Goal: Task Accomplishment & Management: Use online tool/utility

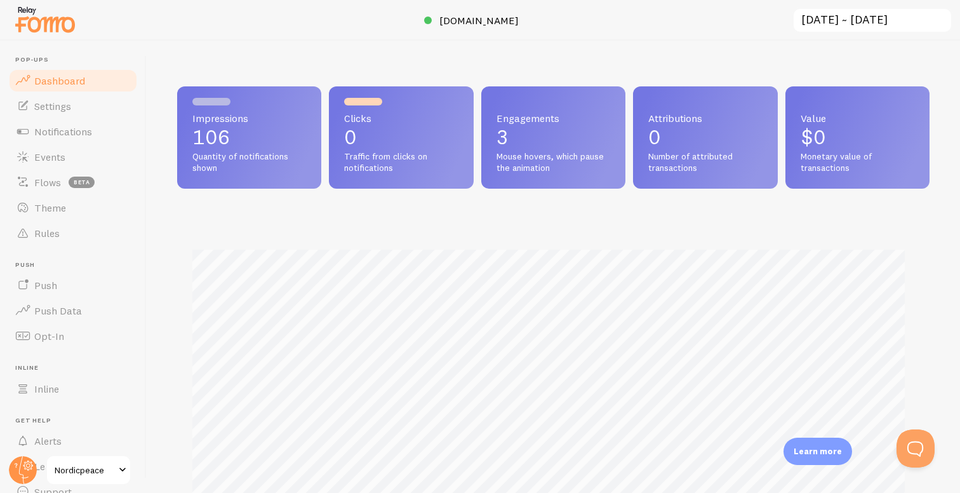
scroll to position [333, 743]
click at [75, 392] on link "Inline" at bounding box center [73, 388] width 131 height 25
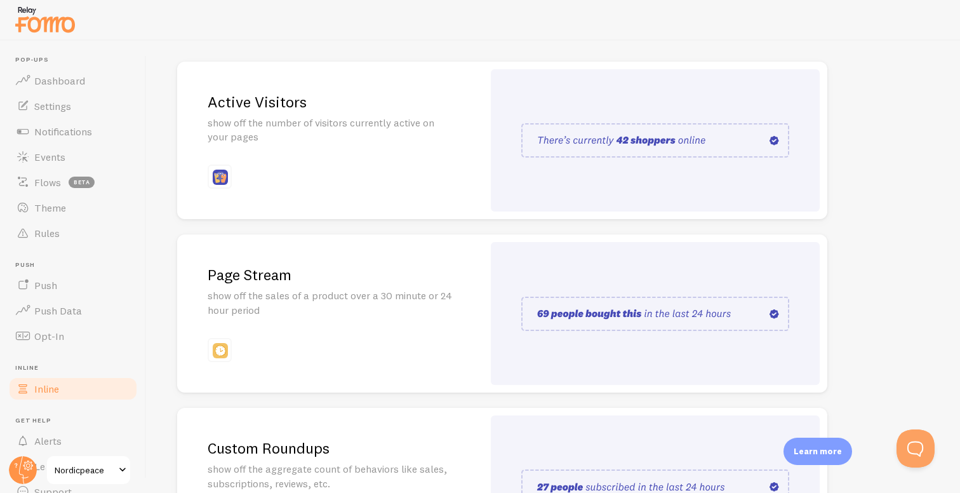
scroll to position [131, 0]
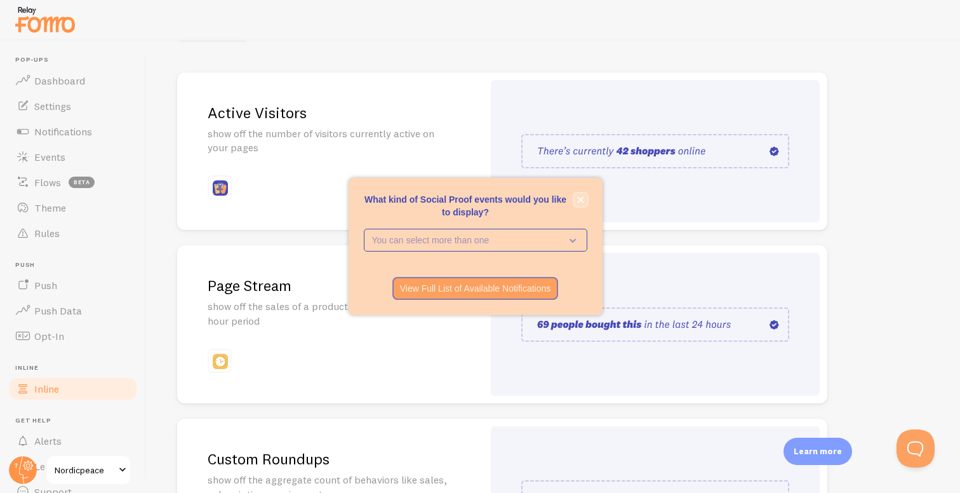
click at [581, 199] on icon "close," at bounding box center [580, 200] width 6 height 6
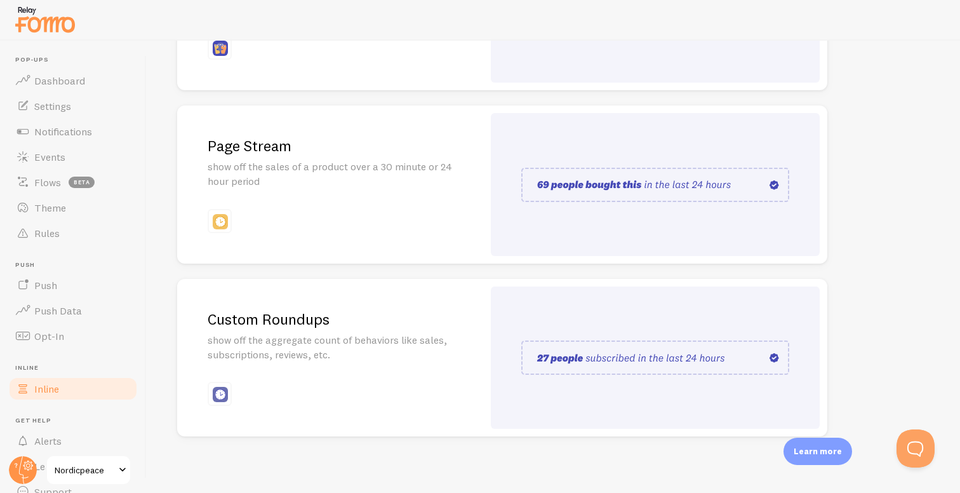
scroll to position [273, 0]
click at [430, 356] on p "show off the aggregate count of behaviors like sales, subscriptions, reviews, e…" at bounding box center [330, 344] width 245 height 29
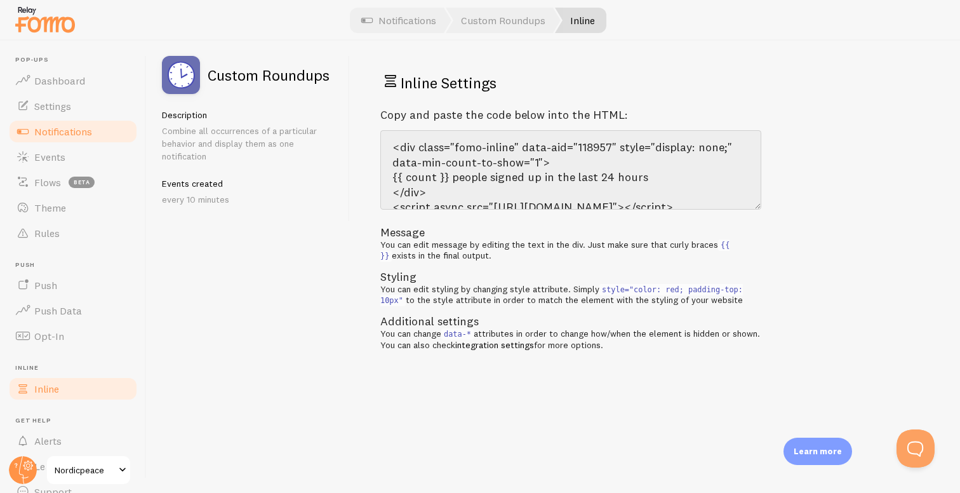
click at [69, 392] on link "Inline" at bounding box center [73, 388] width 131 height 25
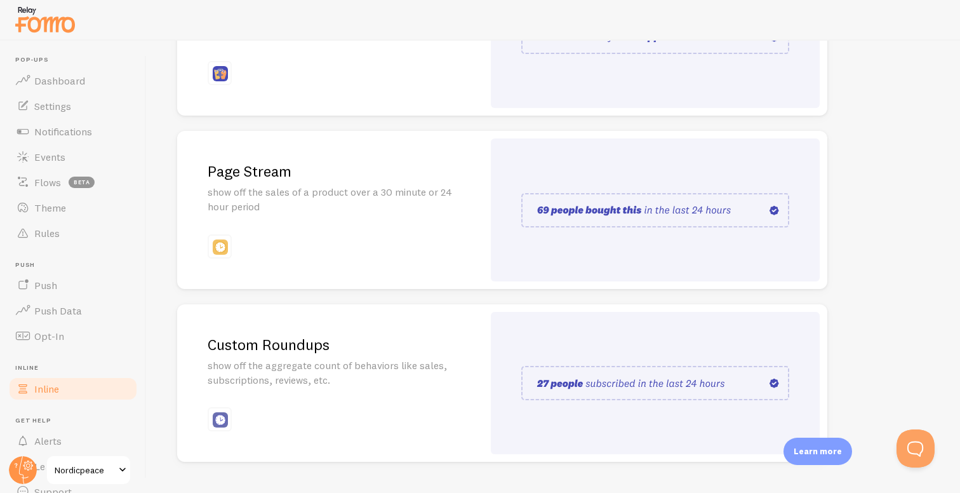
scroll to position [251, 0]
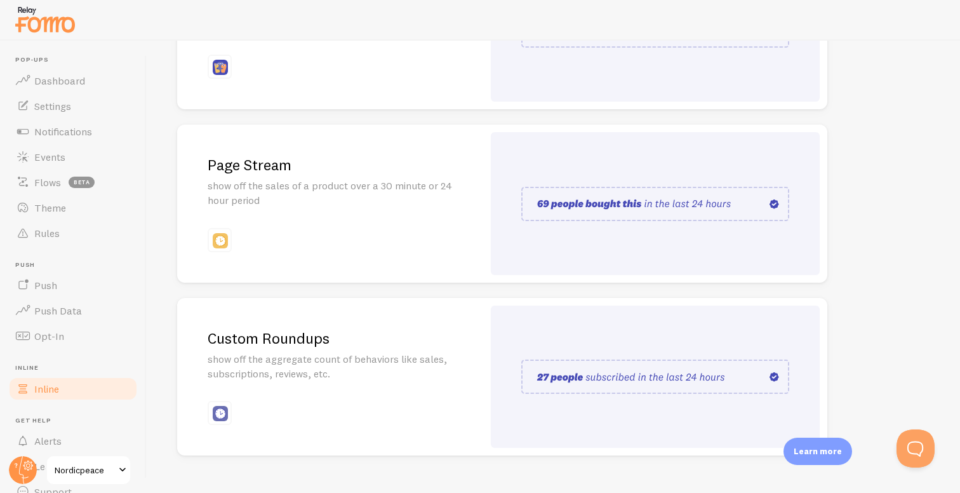
click at [402, 358] on p "show off the aggregate count of behaviors like sales, subscriptions, reviews, e…" at bounding box center [330, 366] width 245 height 29
